Goal: Transaction & Acquisition: Purchase product/service

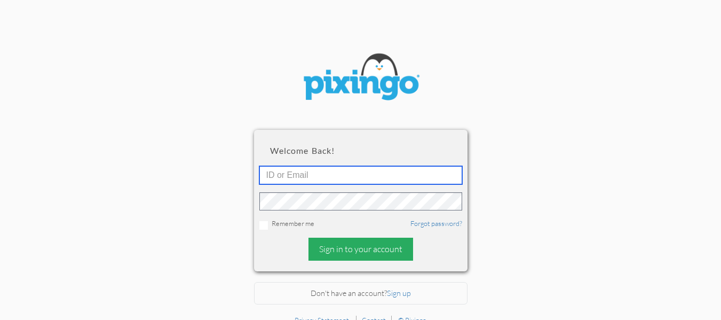
type input "[EMAIL_ADDRESS][DOMAIN_NAME]"
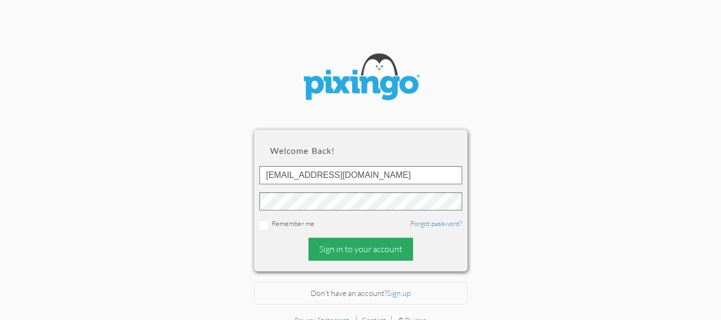
click at [348, 252] on div "Sign in to your account" at bounding box center [360, 248] width 105 height 23
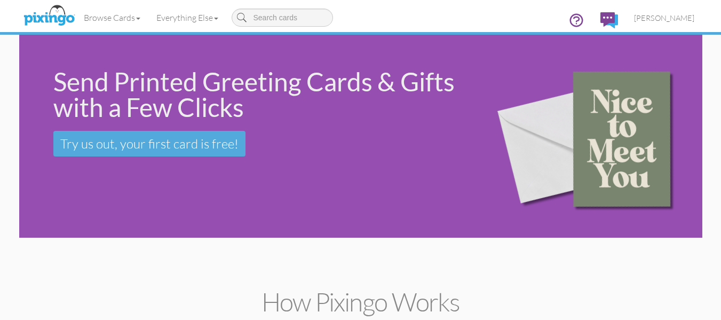
click at [133, 175] on div "Send Printed Greeting Cards & Gifts with a Few Clicks Try us out, your first ca…" at bounding box center [246, 113] width 455 height 156
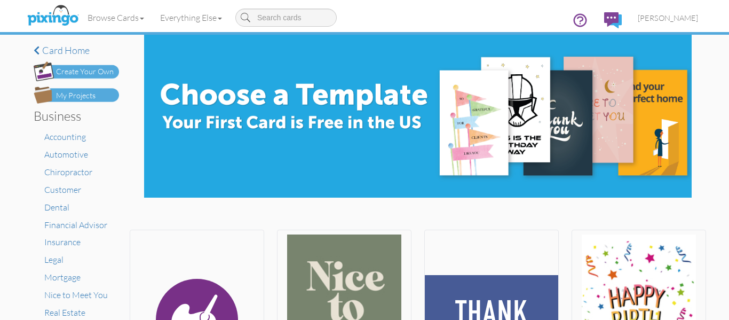
click at [84, 94] on div "My Projects" at bounding box center [75, 95] width 39 height 11
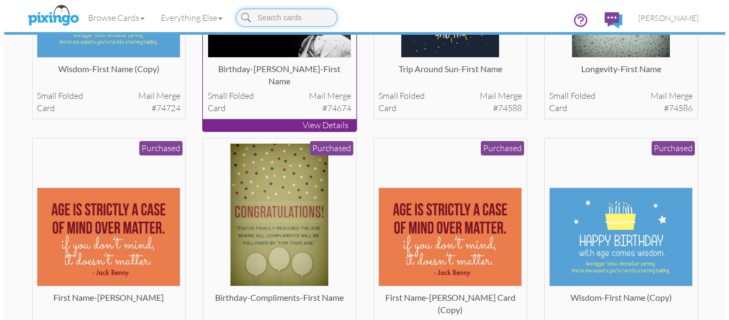
scroll to position [197, 0]
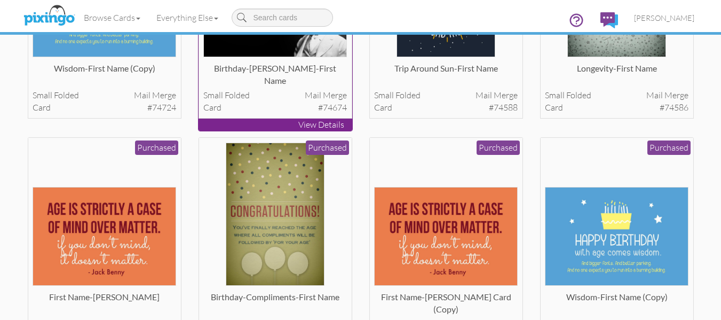
click at [288, 201] on img at bounding box center [275, 213] width 99 height 143
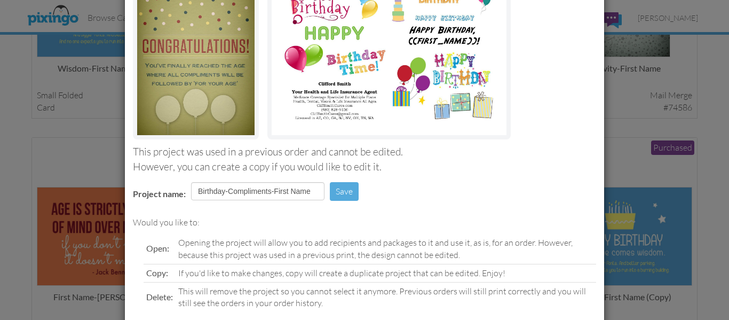
scroll to position [180, 0]
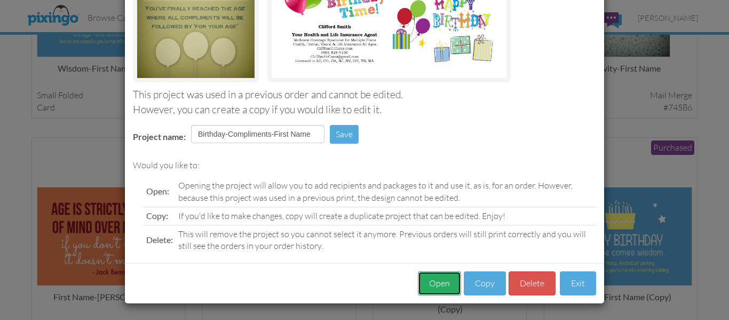
click at [433, 272] on button "Open" at bounding box center [439, 283] width 43 height 24
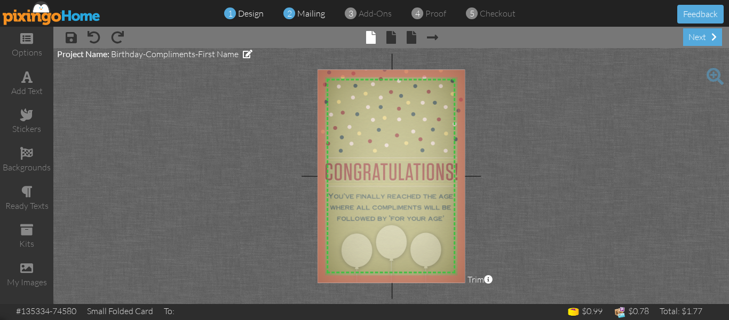
click at [304, 12] on span "mailing" at bounding box center [311, 13] width 28 height 11
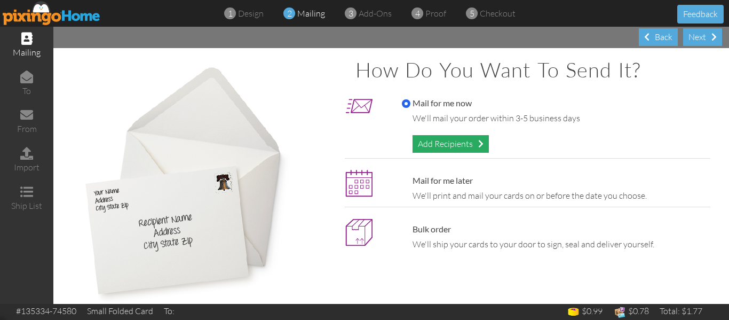
click at [422, 135] on div "Add Recipients" at bounding box center [450, 144] width 76 height 18
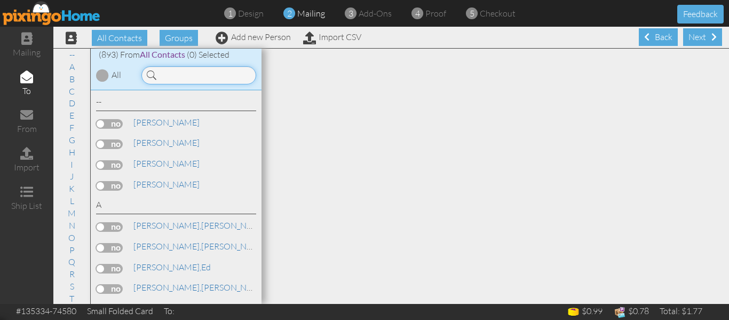
click at [177, 75] on input at bounding box center [198, 75] width 115 height 18
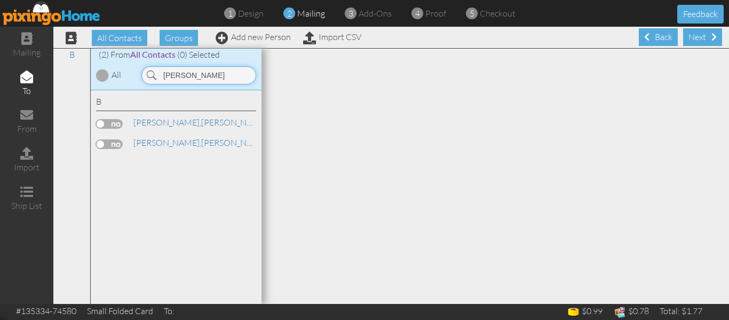
type input "bowen"
click at [170, 122] on link "Bowen, Jessie" at bounding box center [200, 122] width 136 height 13
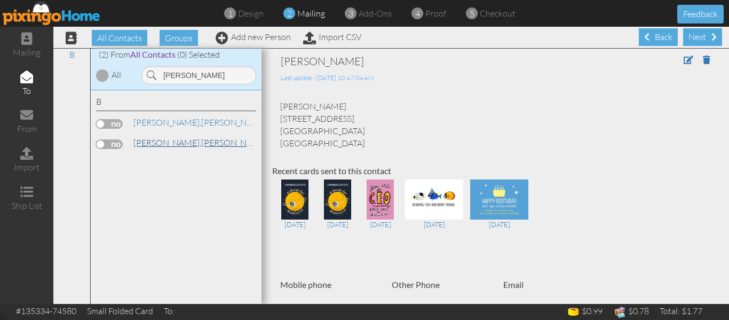
click at [161, 140] on span "[PERSON_NAME]," at bounding box center [167, 142] width 68 height 11
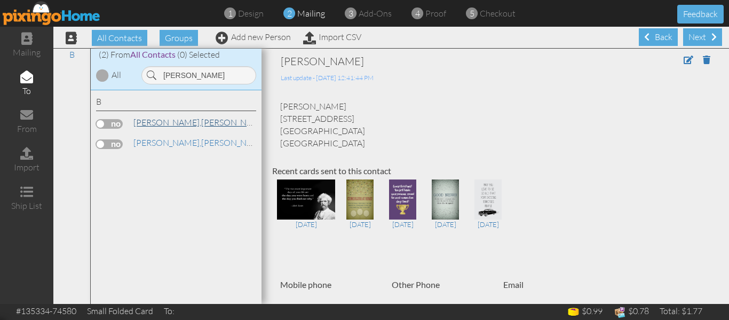
click at [164, 123] on link "Bowen, Jessie" at bounding box center [200, 122] width 136 height 13
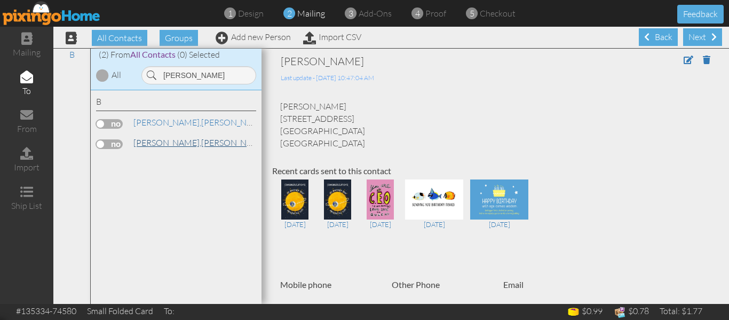
click at [165, 139] on link "Bowen, Ray" at bounding box center [200, 142] width 136 height 13
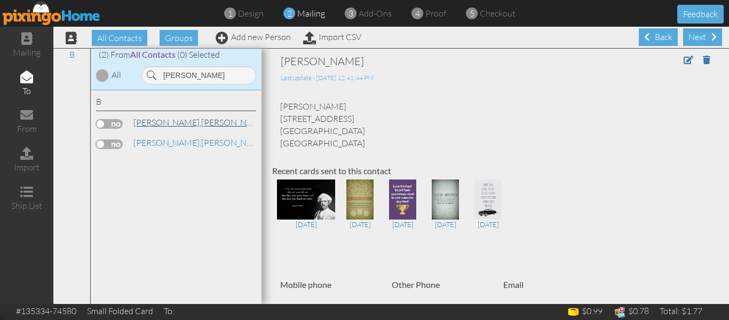
click at [169, 122] on link "Bowen, Jessie" at bounding box center [200, 122] width 136 height 13
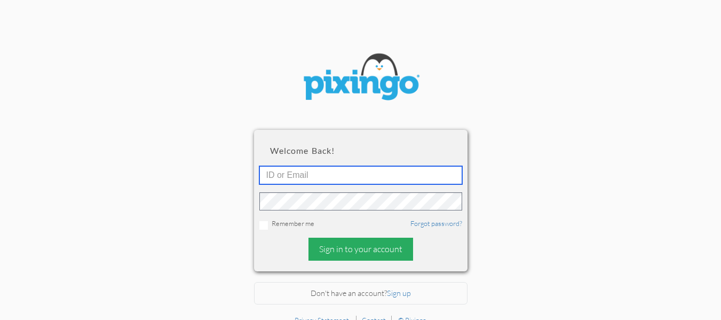
type input "cliffsmithcares@gmail.com"
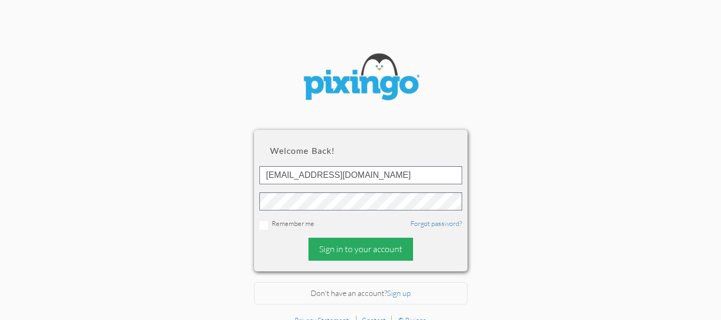
click at [367, 245] on div "Sign in to your account" at bounding box center [360, 248] width 105 height 23
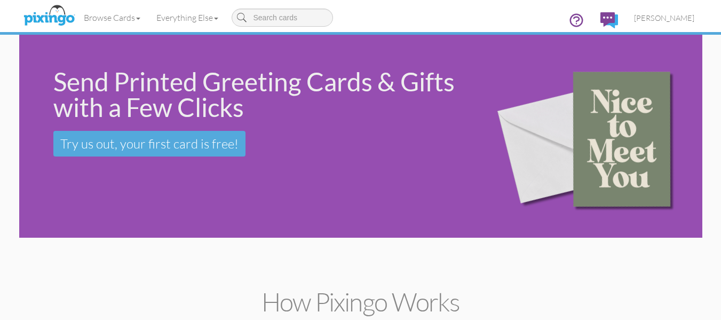
click at [153, 173] on div "Send Printed Greeting Cards & Gifts with a Few Clicks Try us out, your first ca…" at bounding box center [246, 113] width 455 height 156
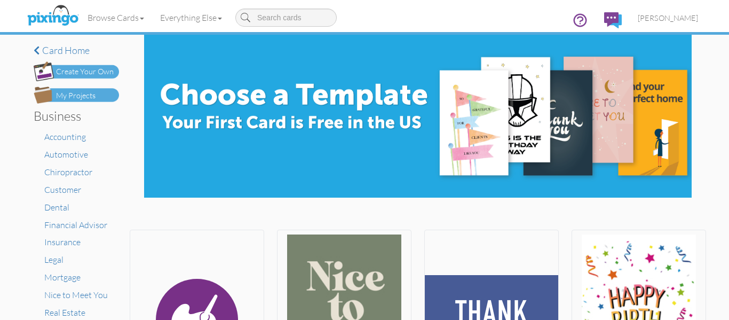
click at [75, 98] on div "My Projects" at bounding box center [75, 95] width 39 height 11
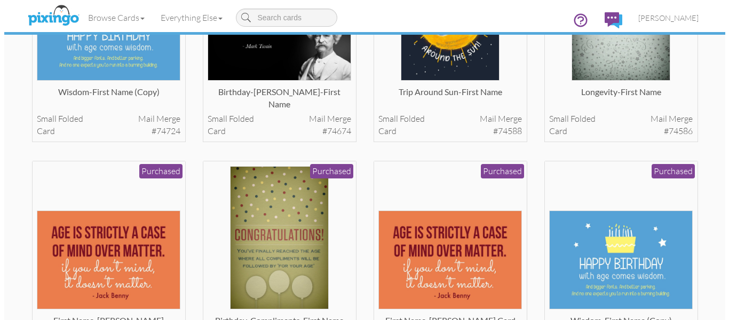
scroll to position [174, 0]
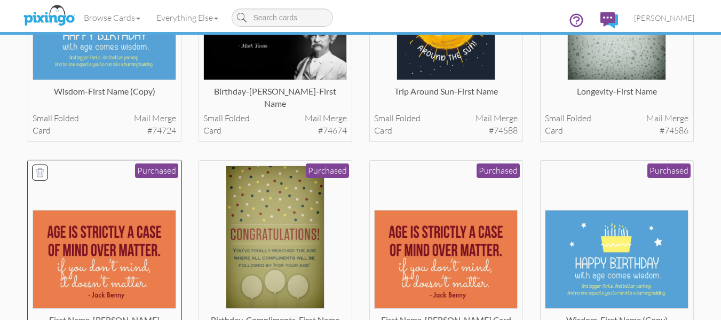
click at [130, 222] on img at bounding box center [104, 259] width 143 height 99
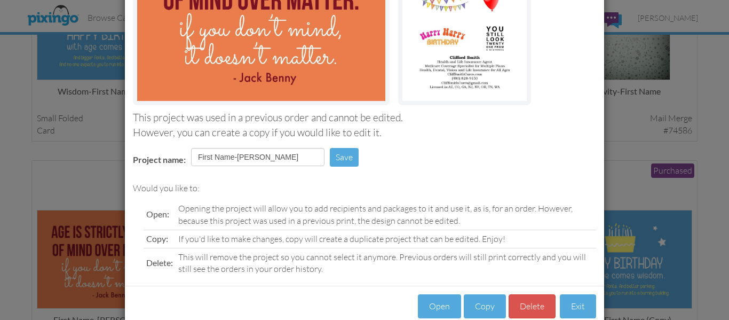
scroll to position [180, 0]
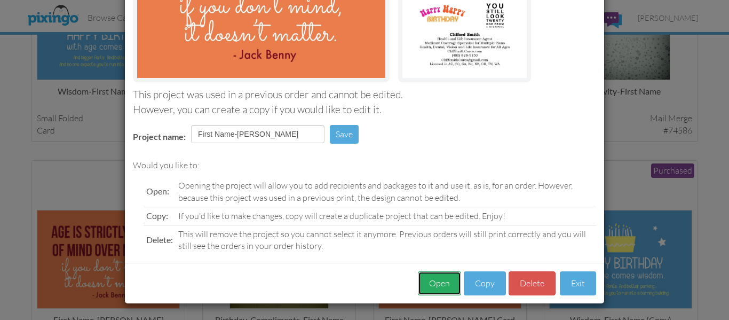
click at [451, 277] on button "Open" at bounding box center [439, 283] width 43 height 24
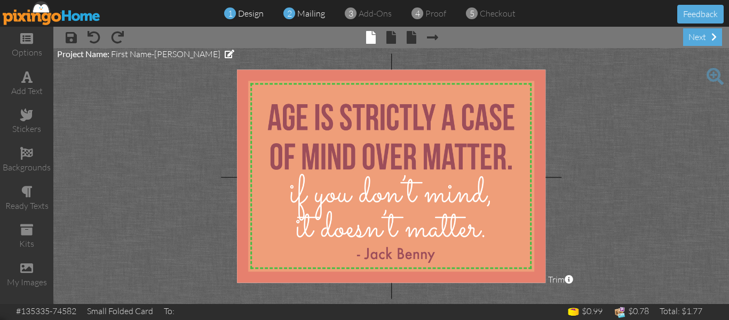
click at [313, 15] on span "mailing" at bounding box center [311, 13] width 28 height 11
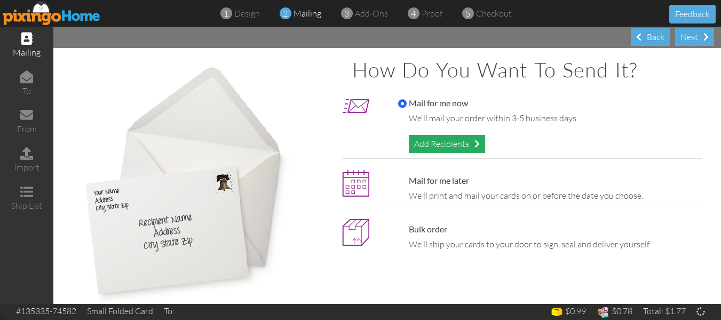
click at [443, 143] on div "Add Recipients" at bounding box center [447, 144] width 76 height 18
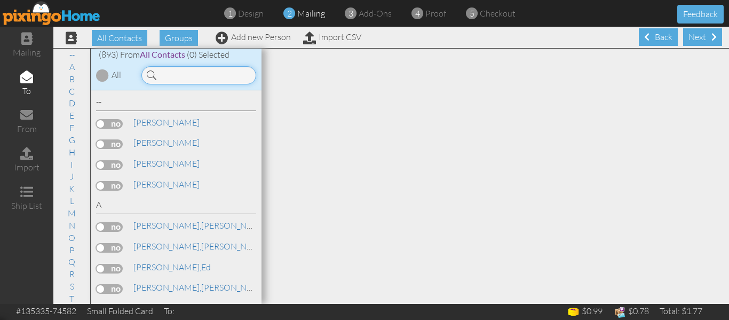
click at [189, 74] on input at bounding box center [198, 75] width 115 height 18
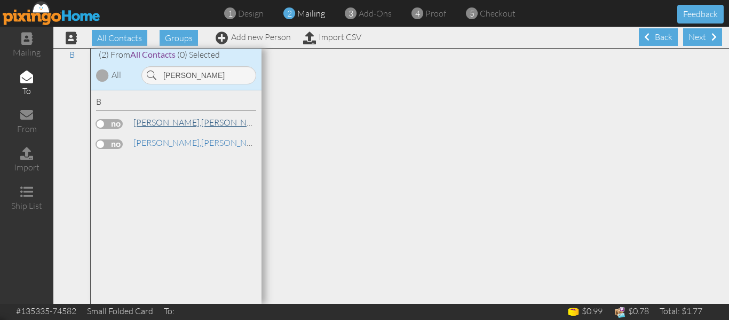
click at [155, 121] on span "[PERSON_NAME]," at bounding box center [167, 122] width 68 height 11
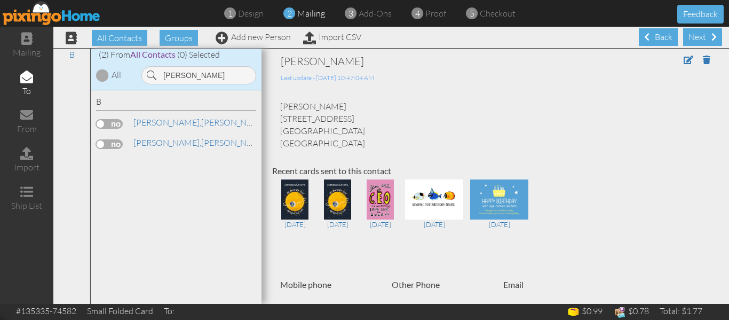
click at [104, 123] on label at bounding box center [109, 124] width 27 height 10
click at [0, 0] on input "checkbox" at bounding box center [0, 0] width 0 height 0
click at [194, 76] on input "bowen" at bounding box center [198, 75] width 115 height 18
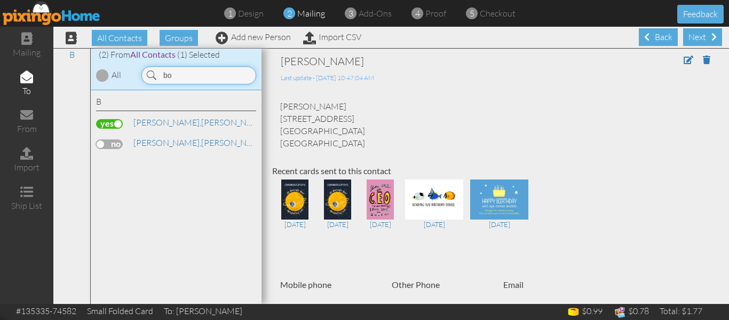
type input "b"
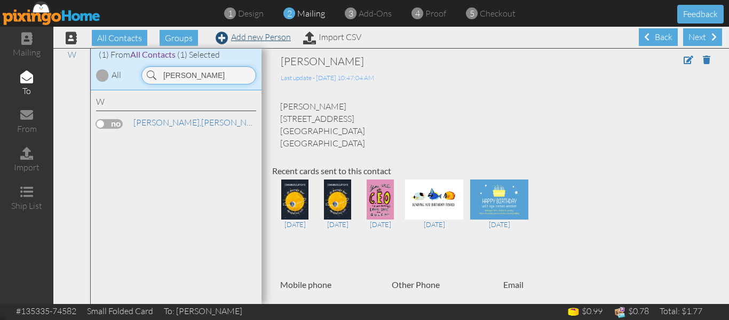
type input "wojtal"
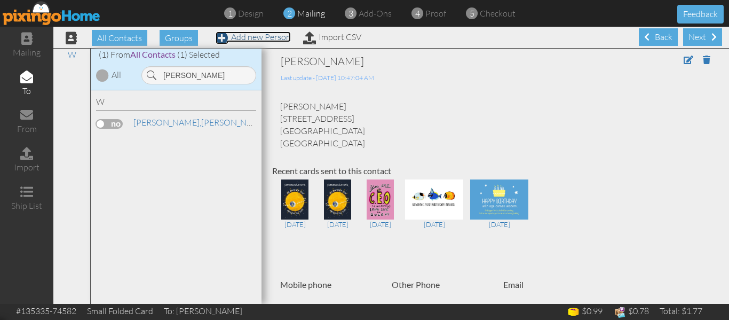
click at [265, 36] on link "Add new Person" at bounding box center [253, 36] width 75 height 11
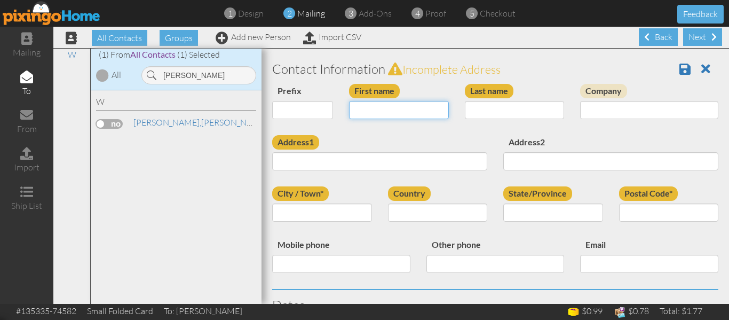
click at [362, 114] on input "First name" at bounding box center [399, 110] width 100 height 18
type input "[PERSON_NAME]"
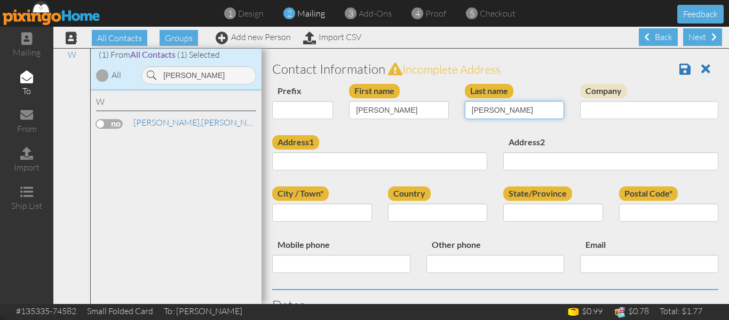
type input "Wojtal"
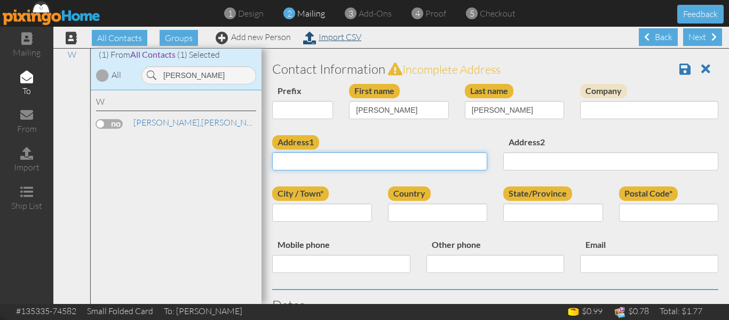
paste input "[STREET_ADDRESS]"
type input "[STREET_ADDRESS]"
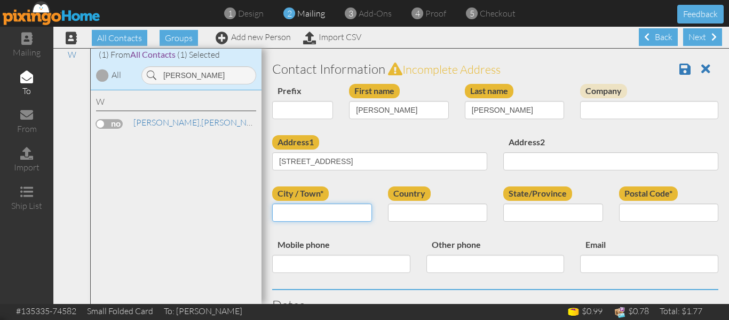
click at [312, 212] on input "City / Town*" at bounding box center [322, 212] width 100 height 18
type input "[PERSON_NAME]"
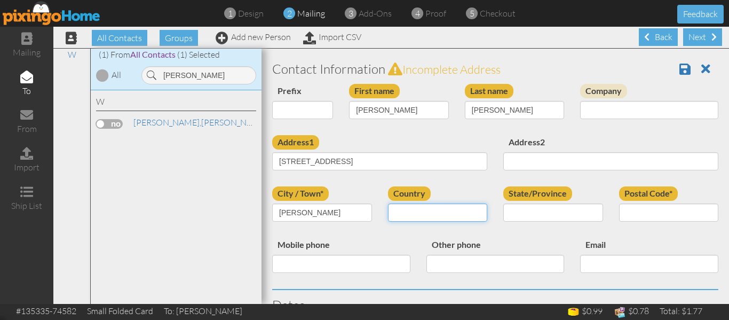
select select "object:6097"
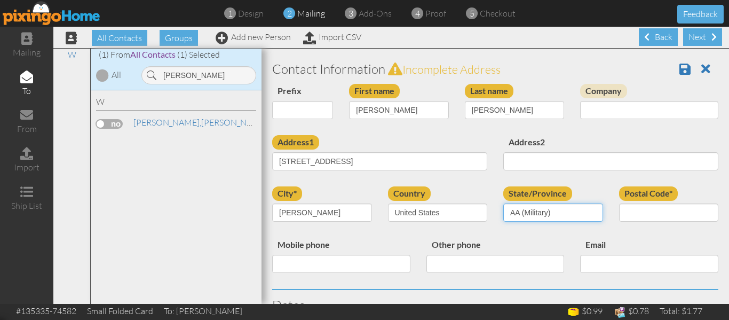
select select "object:6348"
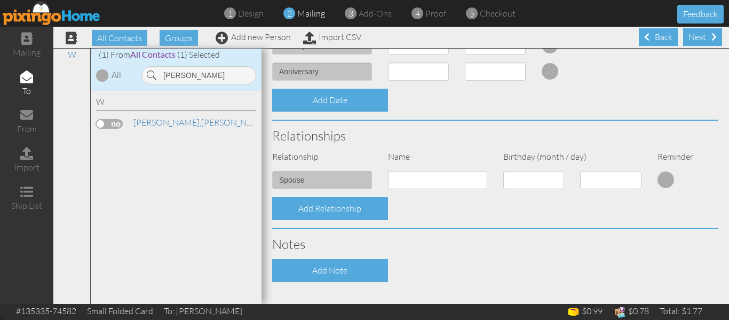
scroll to position [403, 0]
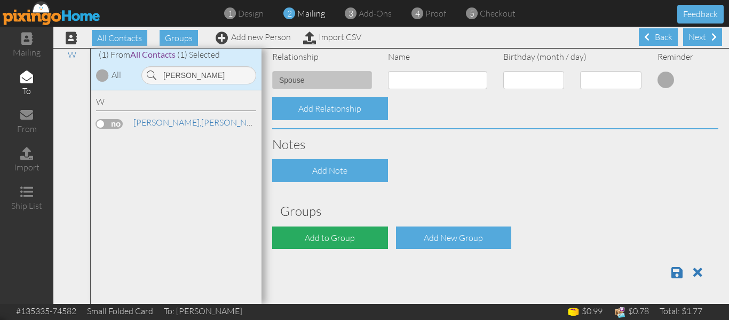
type input "85131"
click at [343, 230] on div "Add to Group" at bounding box center [330, 237] width 116 height 23
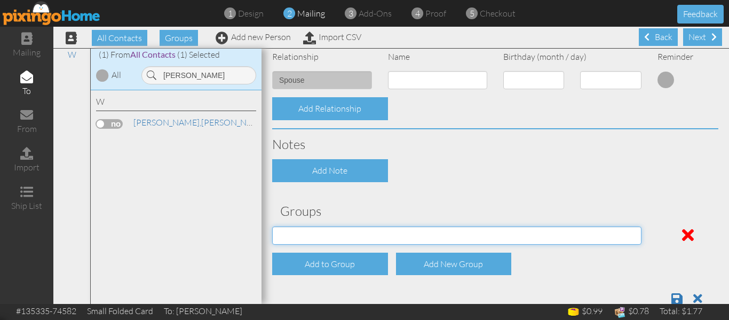
click at [343, 230] on select "PMIC Clients and Prospects Uplines" at bounding box center [456, 235] width 369 height 18
select select "object:6405"
click at [272, 226] on select "PMIC Clients and Prospects Uplines" at bounding box center [456, 235] width 369 height 18
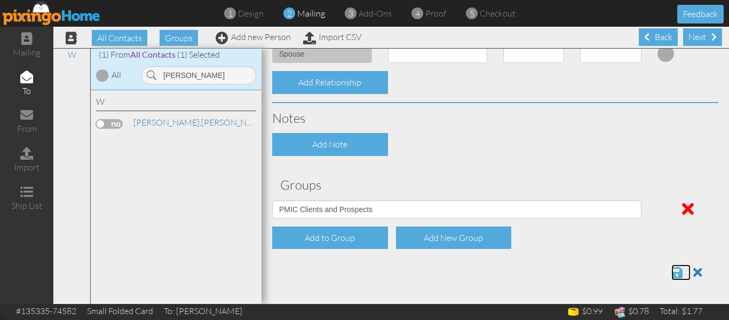
click at [671, 270] on span at bounding box center [676, 272] width 11 height 13
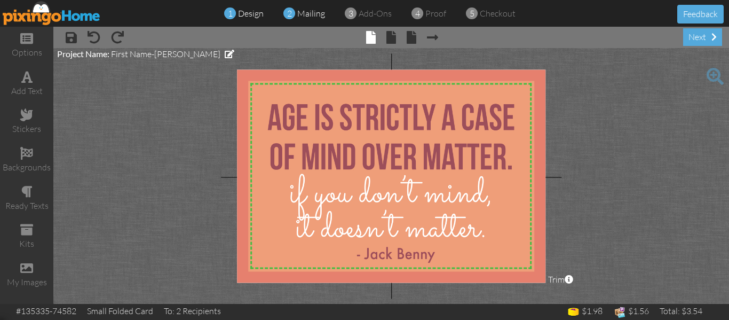
click at [300, 13] on span "mailing" at bounding box center [311, 13] width 28 height 11
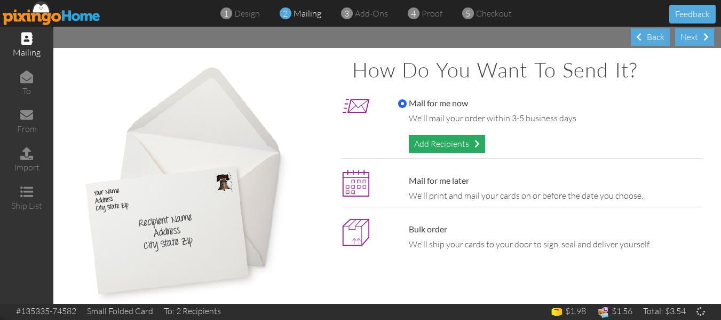
click at [441, 143] on div "Add Recipients" at bounding box center [447, 144] width 76 height 18
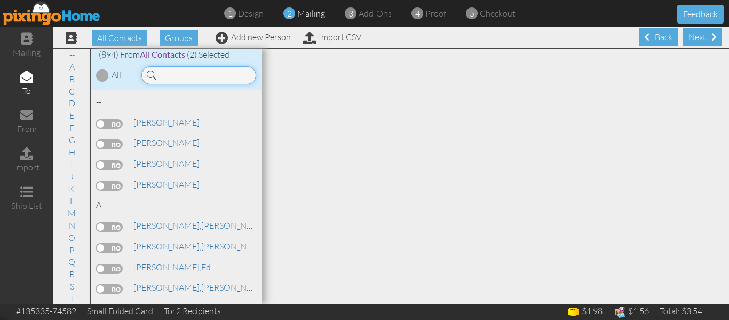
click at [191, 79] on input at bounding box center [198, 75] width 115 height 18
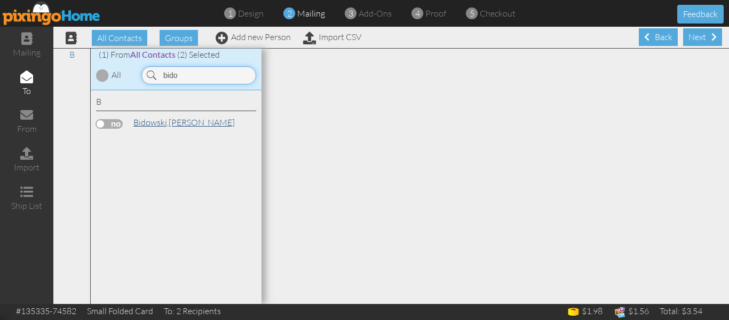
type input "bido"
click at [153, 123] on span "Bidowski," at bounding box center [150, 122] width 35 height 11
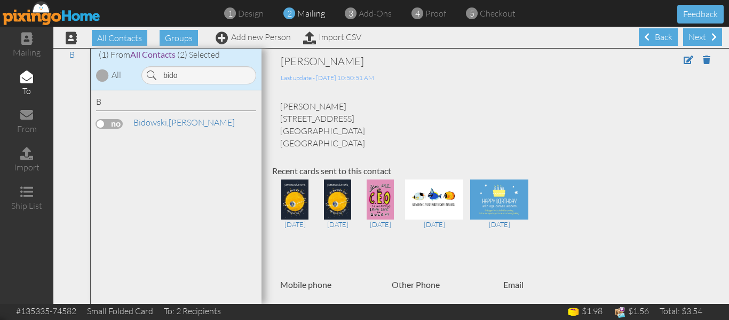
click at [101, 124] on label at bounding box center [109, 124] width 27 height 10
click at [0, 0] on input "checkbox" at bounding box center [0, 0] width 0 height 0
click at [427, 11] on span "proof" at bounding box center [435, 13] width 21 height 11
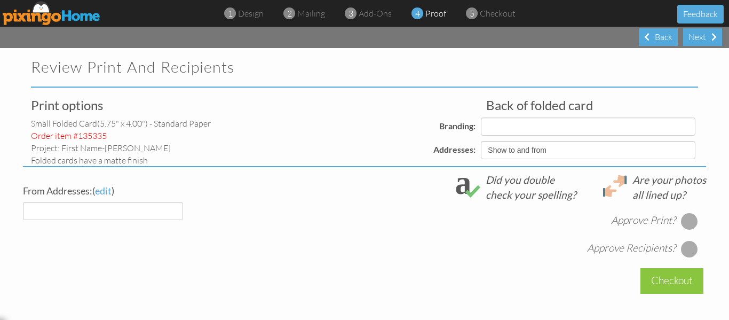
select select "object:3011"
select select "object:3013"
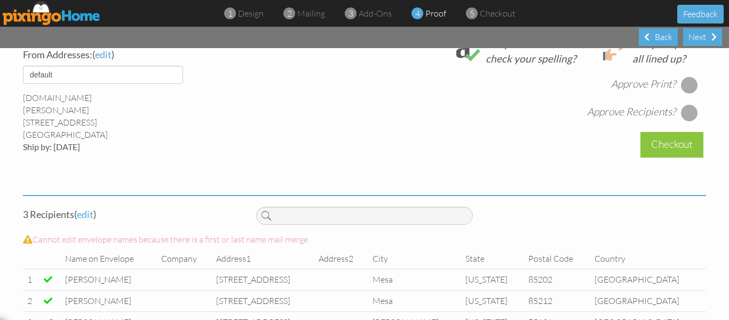
scroll to position [415, 0]
click at [684, 92] on div at bounding box center [689, 85] width 17 height 17
click at [683, 118] on div at bounding box center [689, 113] width 17 height 17
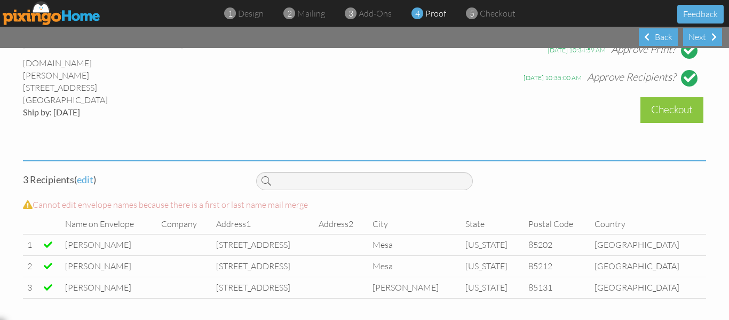
scroll to position [458, 0]
click at [665, 106] on div "Checkout" at bounding box center [671, 109] width 63 height 25
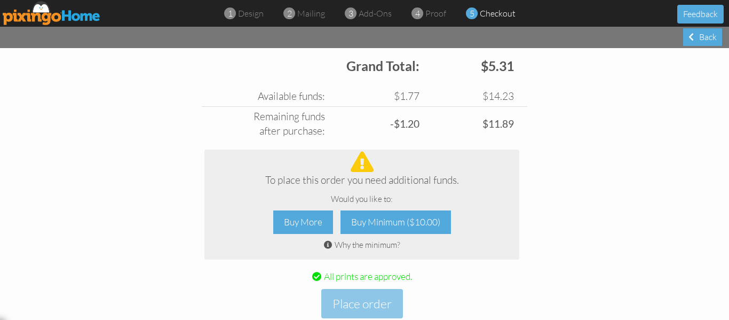
scroll to position [484, 0]
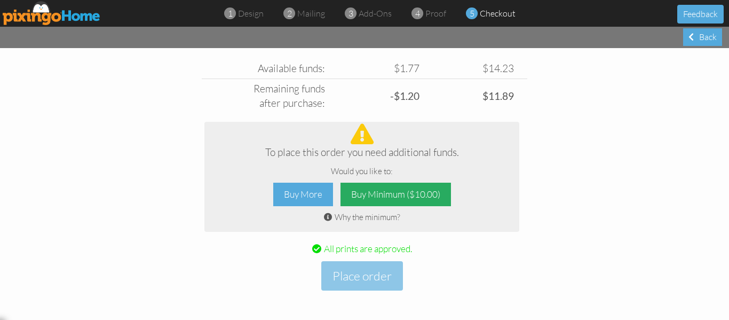
click at [379, 189] on div "Buy Minimum ($10.00)" at bounding box center [395, 194] width 110 height 24
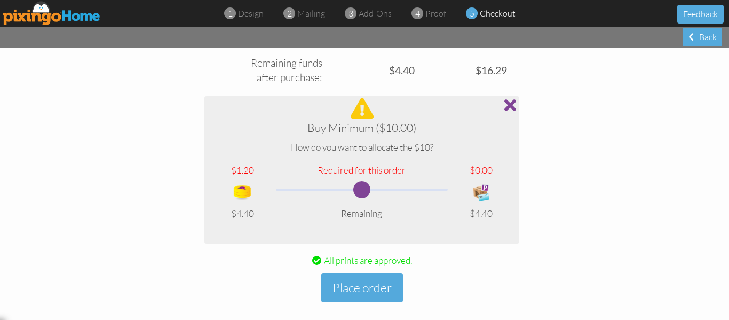
scroll to position [556, 0]
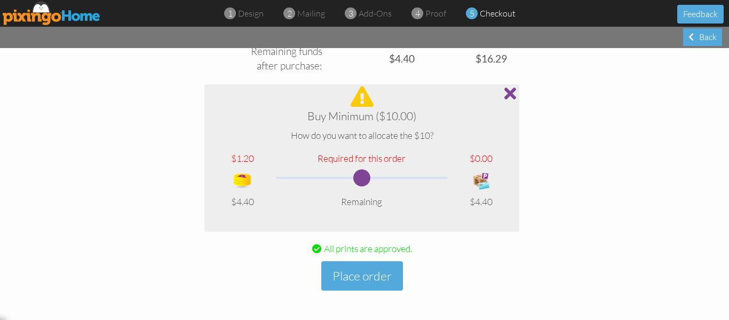
click at [504, 90] on span at bounding box center [510, 93] width 12 height 17
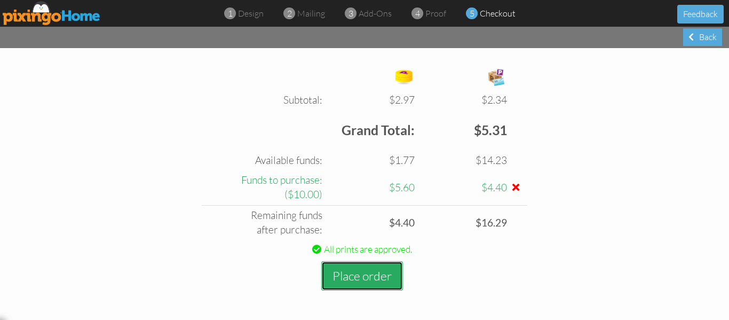
click at [356, 272] on button "Place order" at bounding box center [362, 275] width 82 height 29
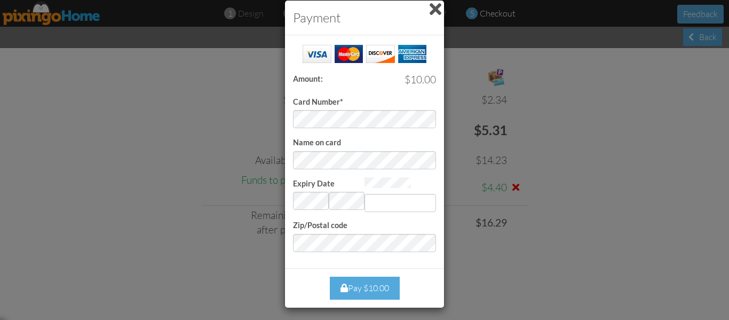
click at [436, 10] on span at bounding box center [435, 9] width 12 height 17
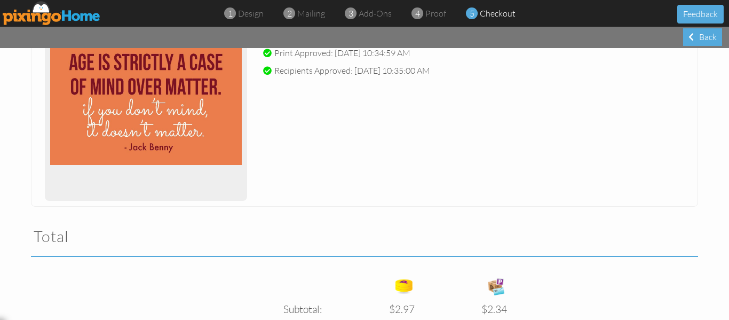
scroll to position [146, 0]
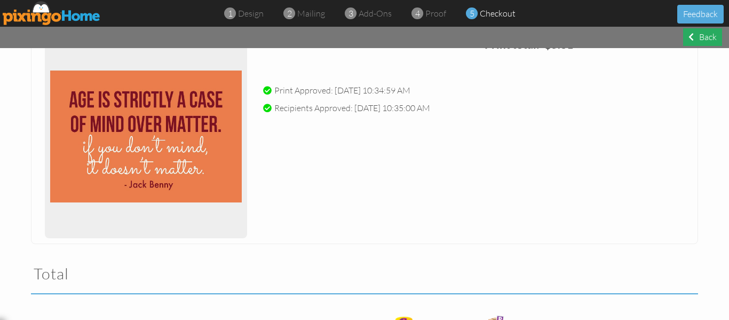
click at [696, 38] on div "Back" at bounding box center [702, 37] width 39 height 18
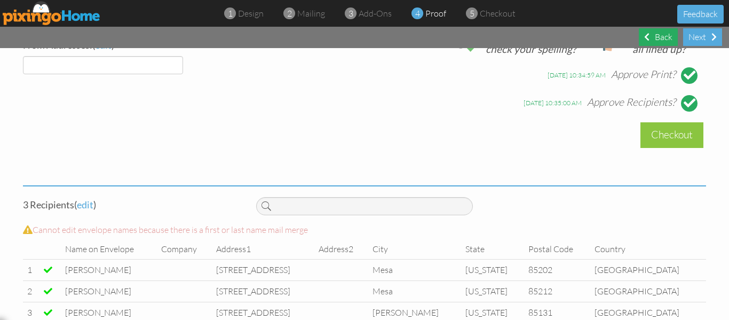
scroll to position [171, 0]
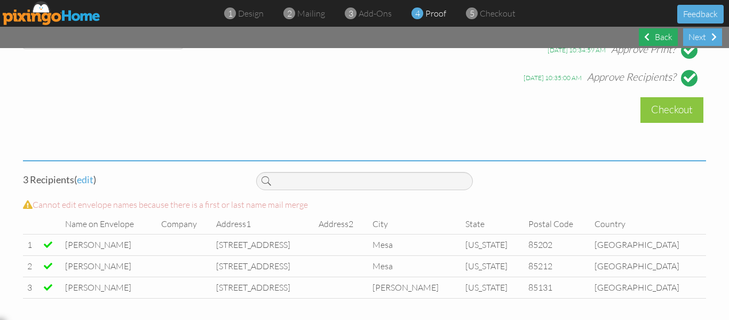
select select "object:3101"
select select "object:3105"
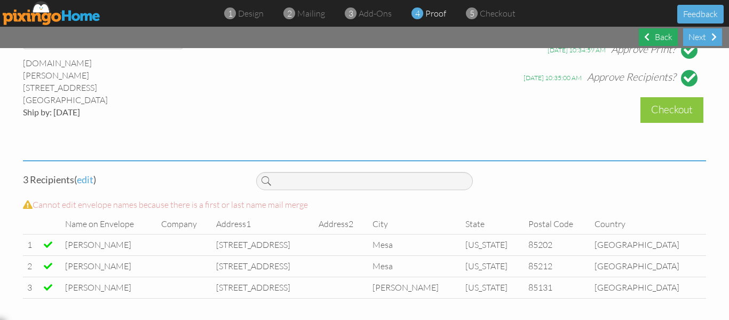
select select "object:3107"
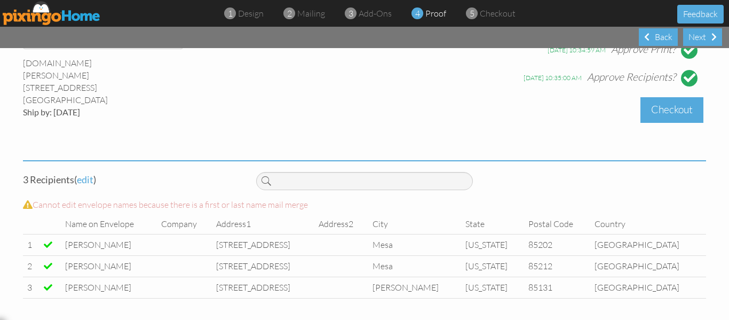
scroll to position [458, 0]
click at [669, 112] on div "Checkout" at bounding box center [671, 109] width 63 height 25
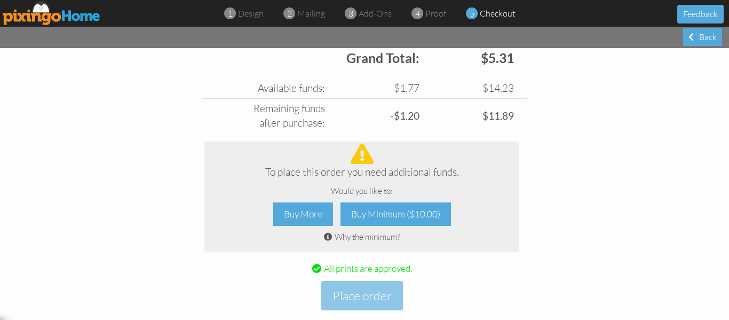
scroll to position [465, 0]
click at [292, 211] on div "Buy More" at bounding box center [303, 214] width 60 height 24
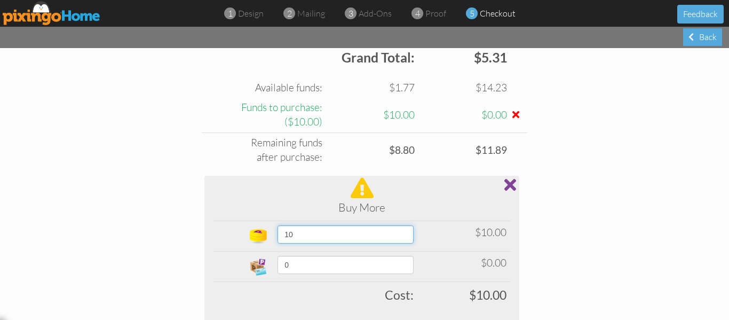
click at [412, 235] on select "10 20 30 40 50 60 70 80 90 100 150 200 250 300 350 400 (10% off) 450 (10% off) …" at bounding box center [345, 234] width 136 height 18
select select "object:3163"
click at [277, 225] on select "10 20 30 40 50 60 70 80 90 100 150 200 250 300 350 400 (10% off) 450 (10% off) …" at bounding box center [345, 234] width 136 height 18
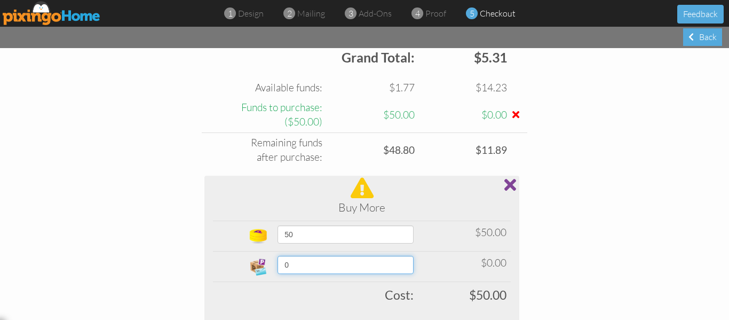
click at [310, 261] on select "0 5 10 15 20 25 30 35 40 45 50 60 70 80 90 100 200 300 400 500 1000 1500 2000 2…" at bounding box center [345, 265] width 136 height 18
click at [277, 256] on select "0 5 10 15 20 25 30 35 40 45 50 60 70 80 90 100 200 300 400 500 1000 1500 2000 2…" at bounding box center [345, 265] width 136 height 18
click at [410, 266] on select "0 5 10 15 20 25 30 35 40 45 50 60 70 80 90 100 200 300 400 500 1000 1500 2000 2…" at bounding box center [345, 265] width 136 height 18
select select "number:50"
click at [277, 256] on select "0 5 10 15 20 25 30 35 40 45 50 60 70 80 90 100 200 300 400 500 1000 1500 2000 2…" at bounding box center [345, 265] width 136 height 18
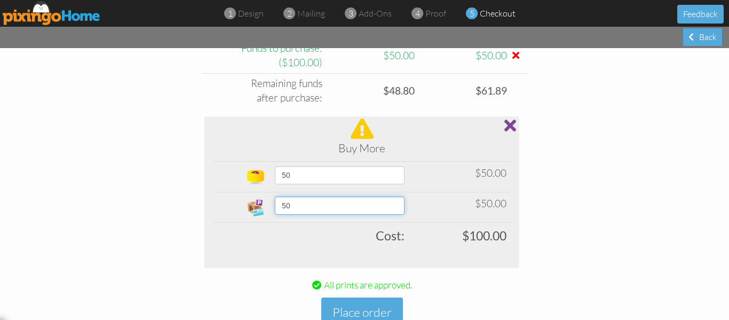
scroll to position [560, 0]
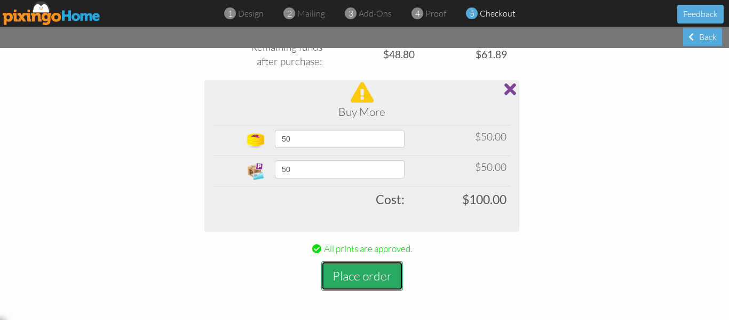
click at [355, 280] on button "Place order" at bounding box center [362, 275] width 82 height 29
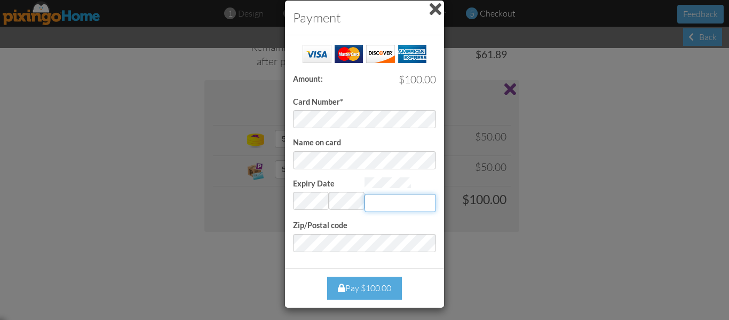
type input "305"
click at [492, 218] on div "Payment Success! Amount: $100.00 Card Number* Name on card Expiry Date Invalid …" at bounding box center [364, 160] width 729 height 320
click at [368, 278] on div "Pay $100.00" at bounding box center [364, 287] width 75 height 23
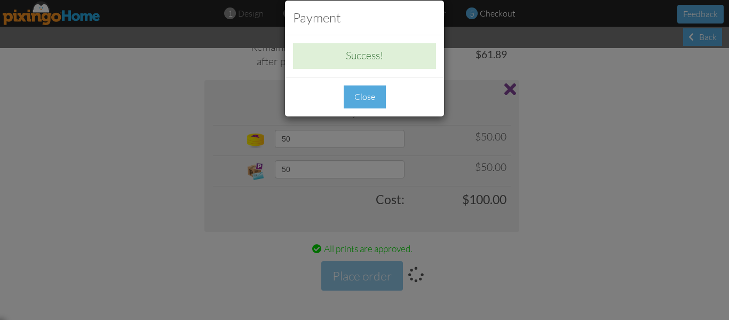
click at [370, 103] on div "Close" at bounding box center [365, 96] width 42 height 23
